Goal: Task Accomplishment & Management: Manage account settings

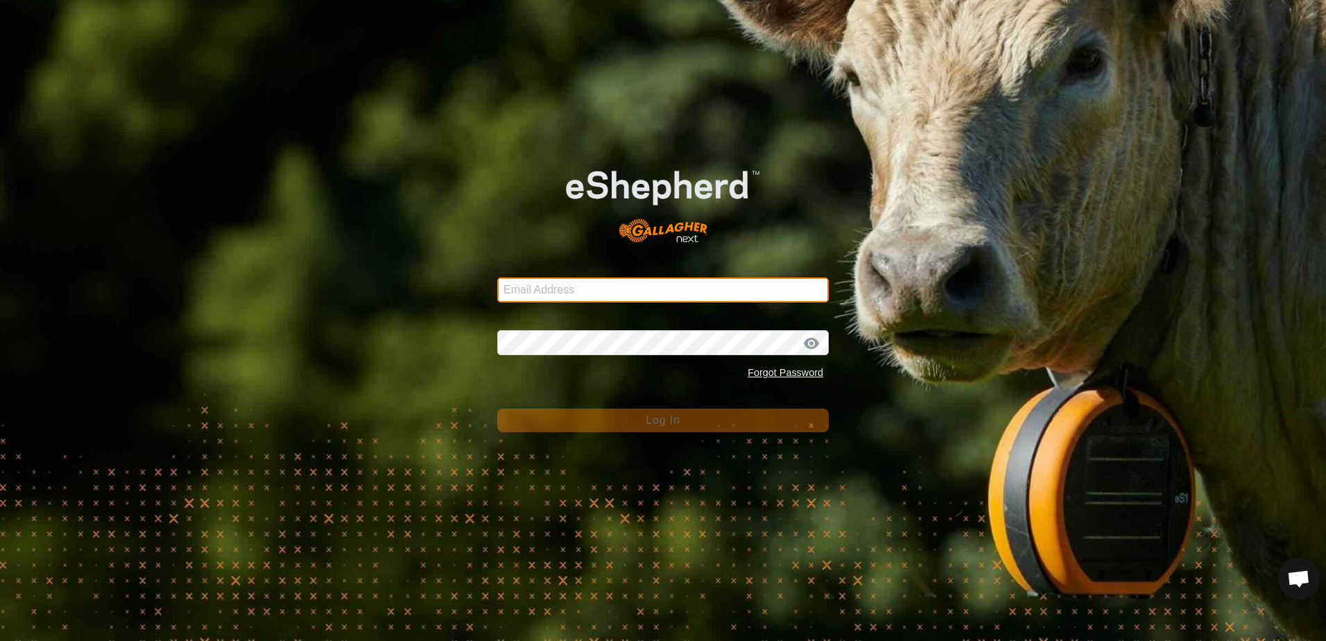
click at [556, 291] on input "Email Address" at bounding box center [662, 289] width 331 height 25
type input "e"
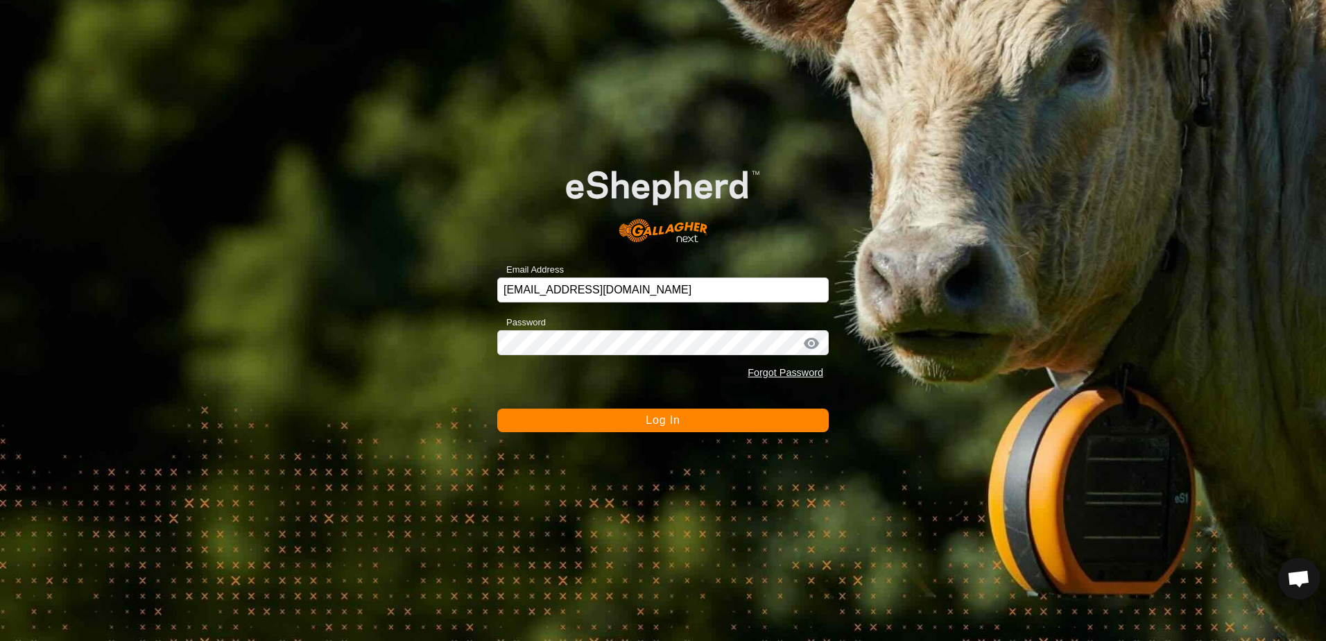
click at [653, 424] on span "Log In" at bounding box center [663, 420] width 34 height 12
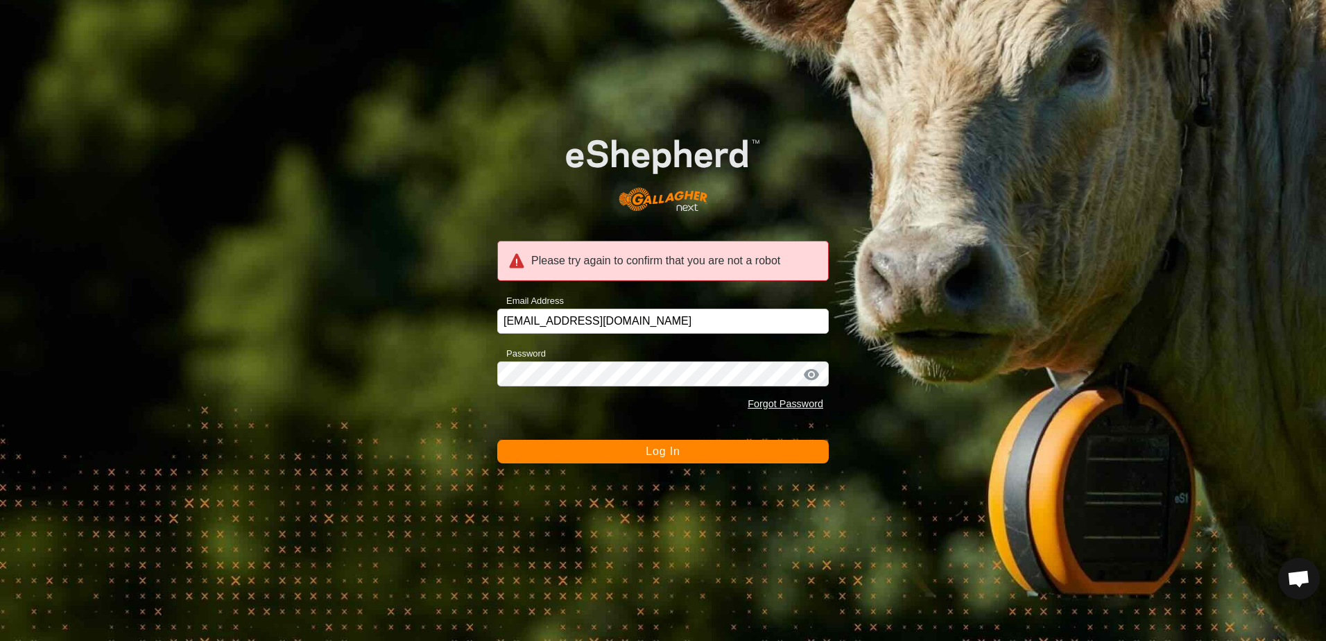
click at [652, 455] on span "Log In" at bounding box center [663, 451] width 34 height 12
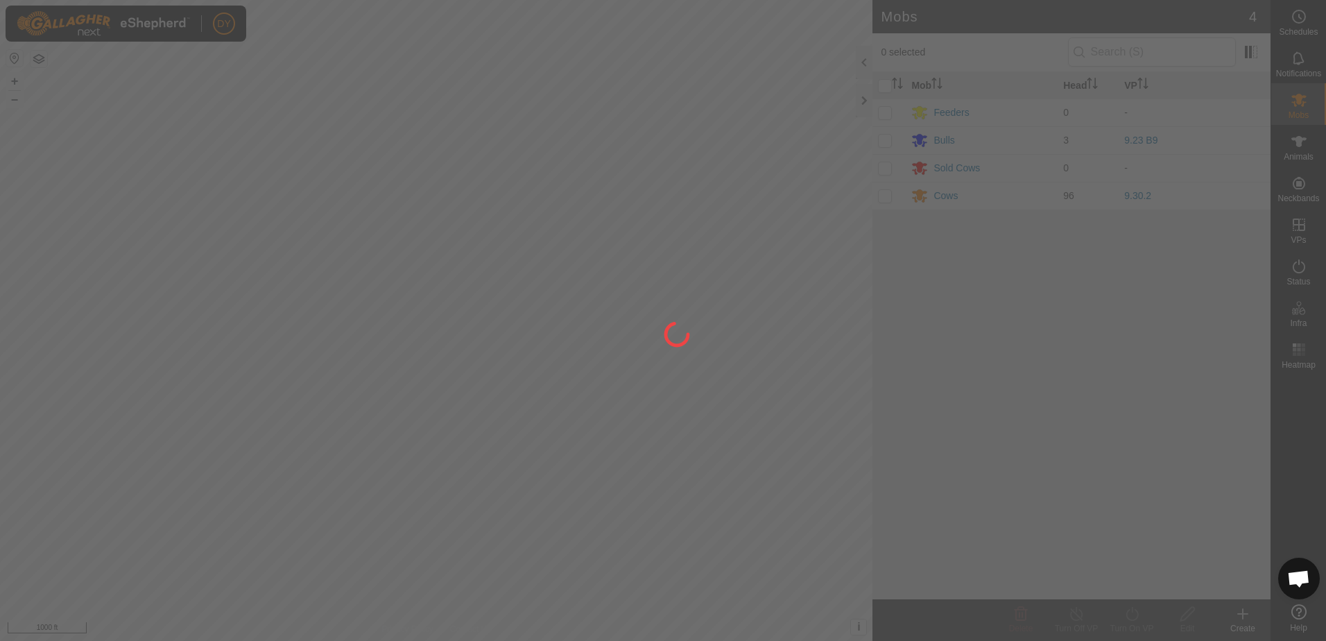
drag, startPoint x: 754, startPoint y: 347, endPoint x: 698, endPoint y: 356, distance: 57.6
click at [699, 356] on div at bounding box center [663, 320] width 1326 height 641
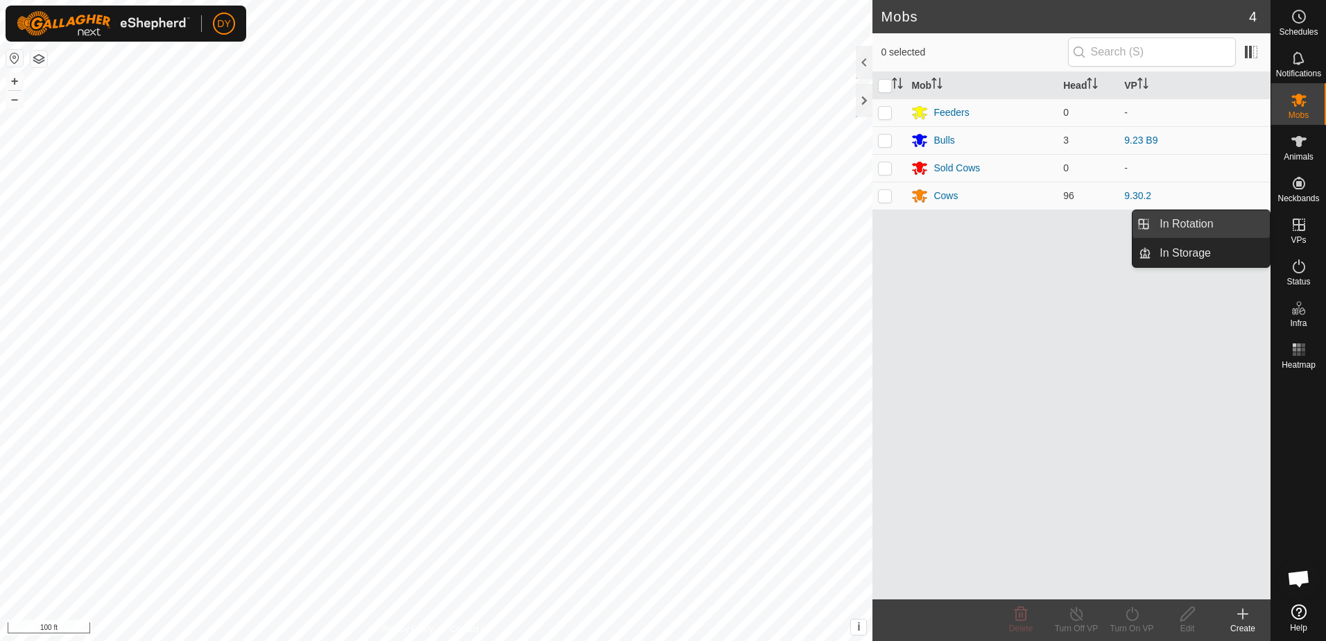
drag, startPoint x: 1266, startPoint y: 228, endPoint x: 1234, endPoint y: 226, distance: 31.3
click at [1234, 226] on link "In Rotation" at bounding box center [1210, 224] width 119 height 28
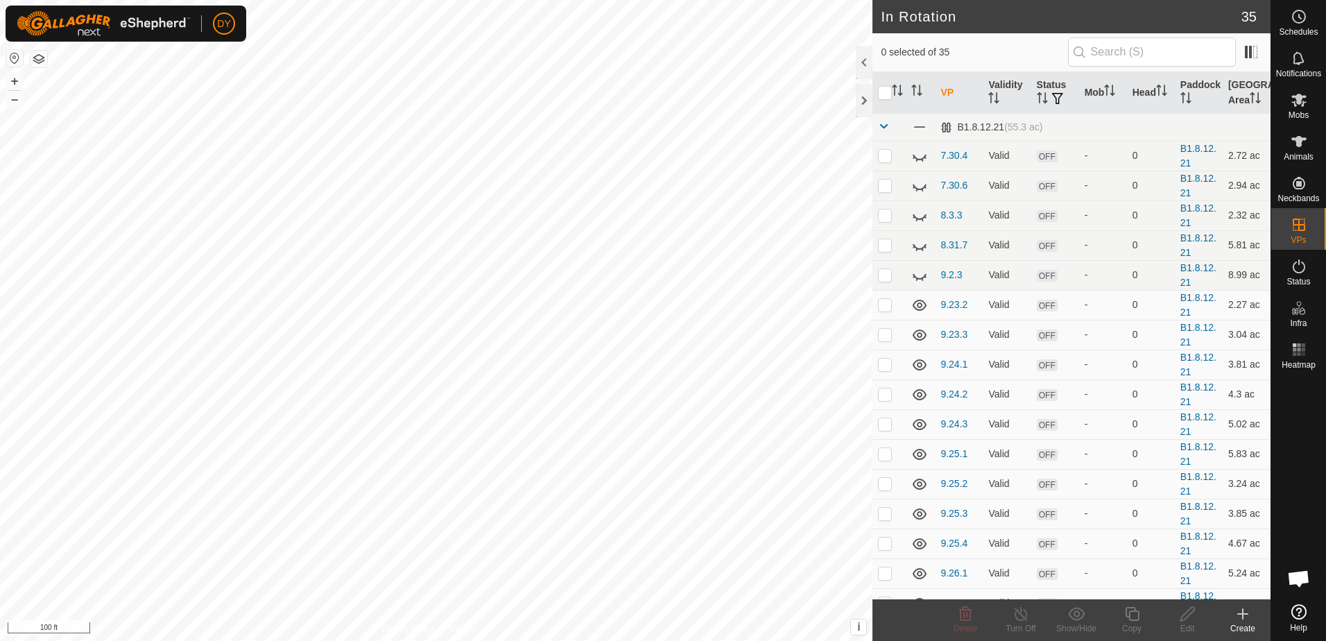
click at [1244, 616] on icon at bounding box center [1242, 613] width 17 height 17
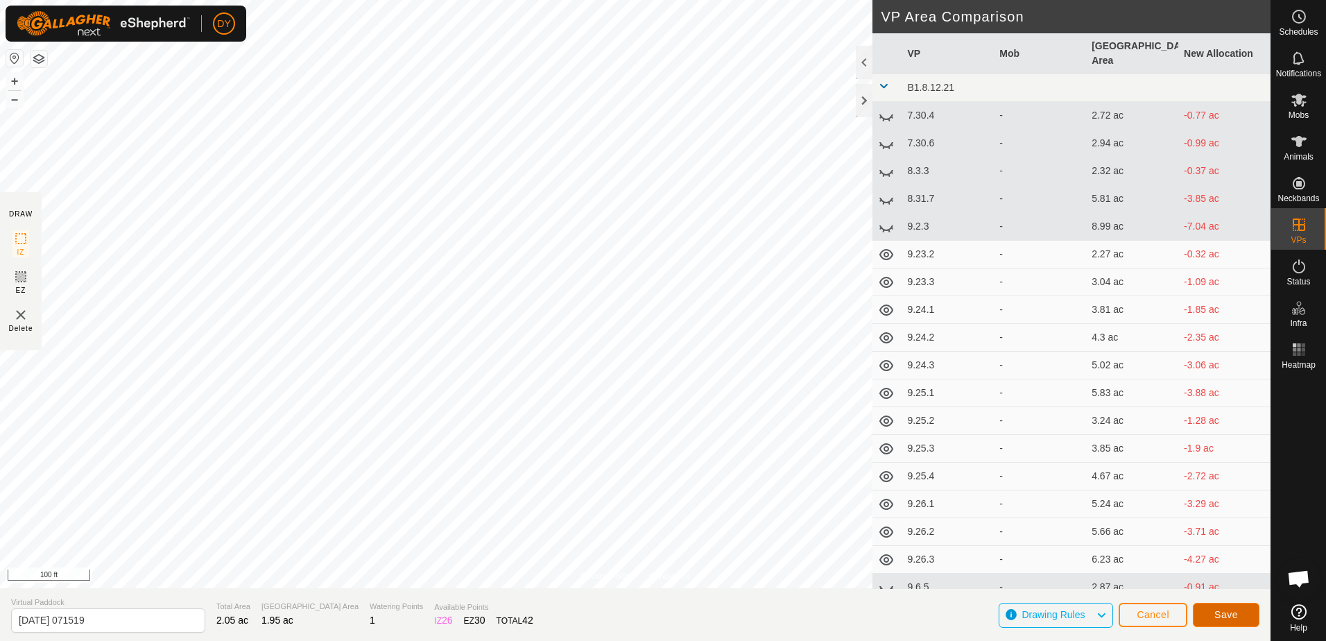
click at [1245, 614] on button "Save" at bounding box center [1226, 615] width 67 height 24
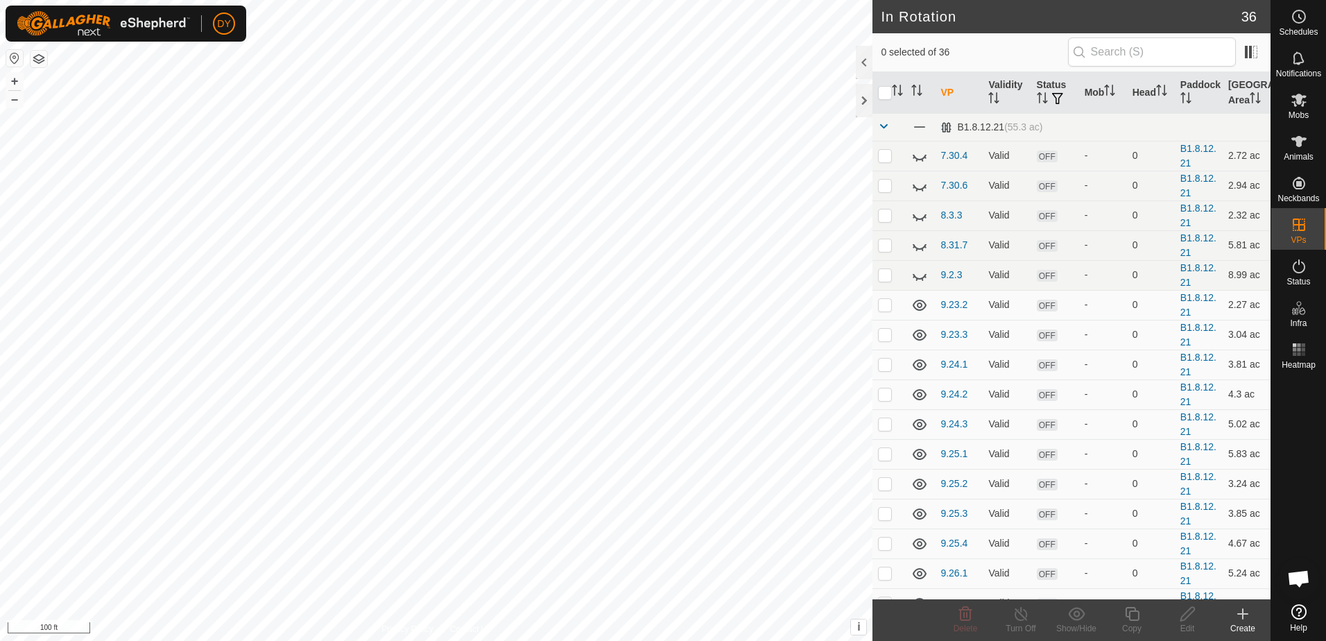
checkbox input "true"
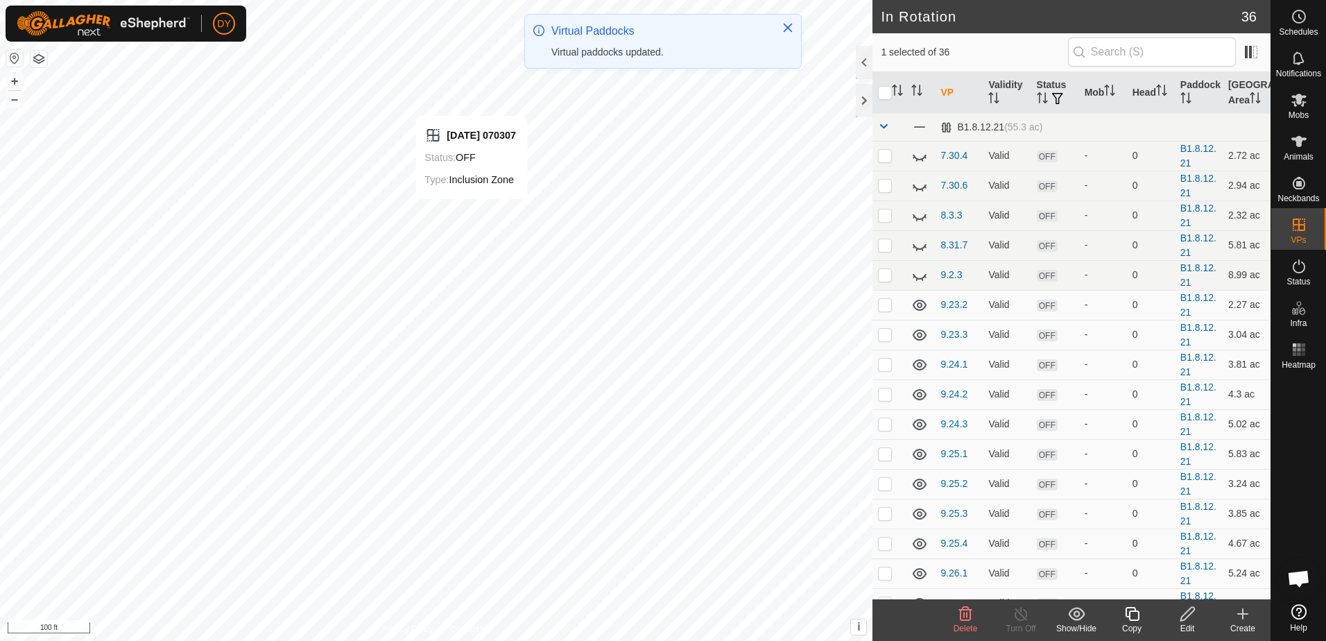
click at [962, 619] on icon at bounding box center [965, 614] width 13 height 14
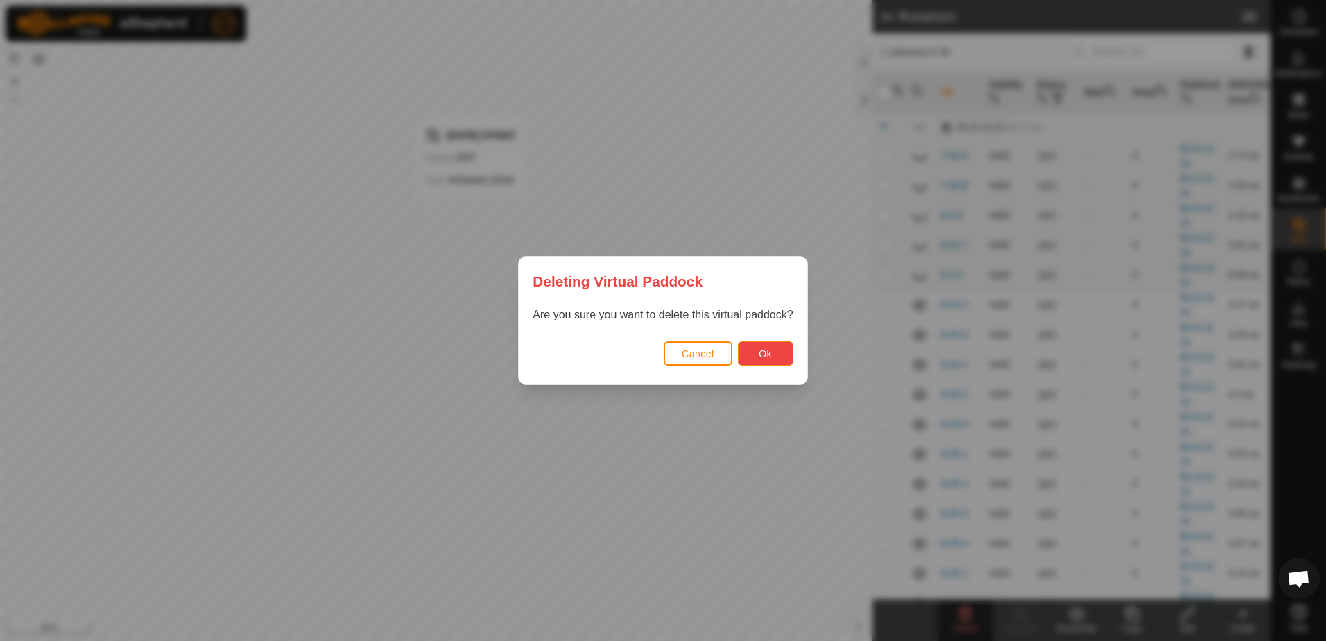
click at [761, 359] on span "Ok" at bounding box center [765, 353] width 13 height 11
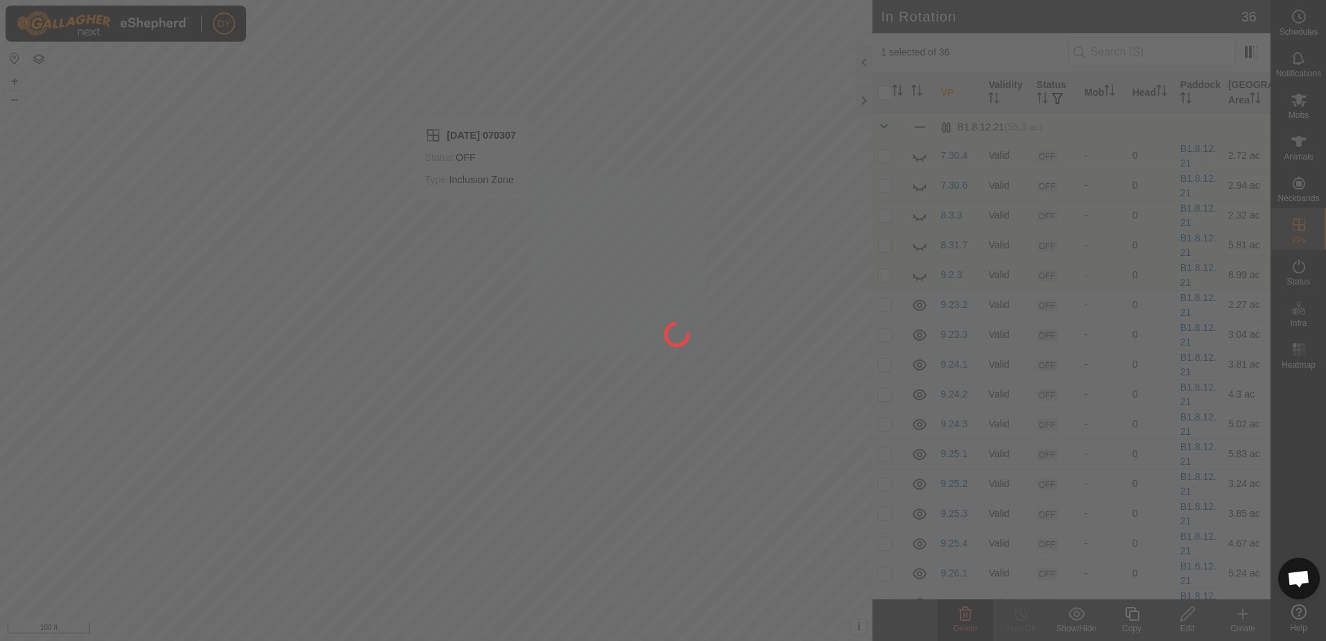
checkbox input "false"
